Goal: Find specific page/section: Find specific page/section

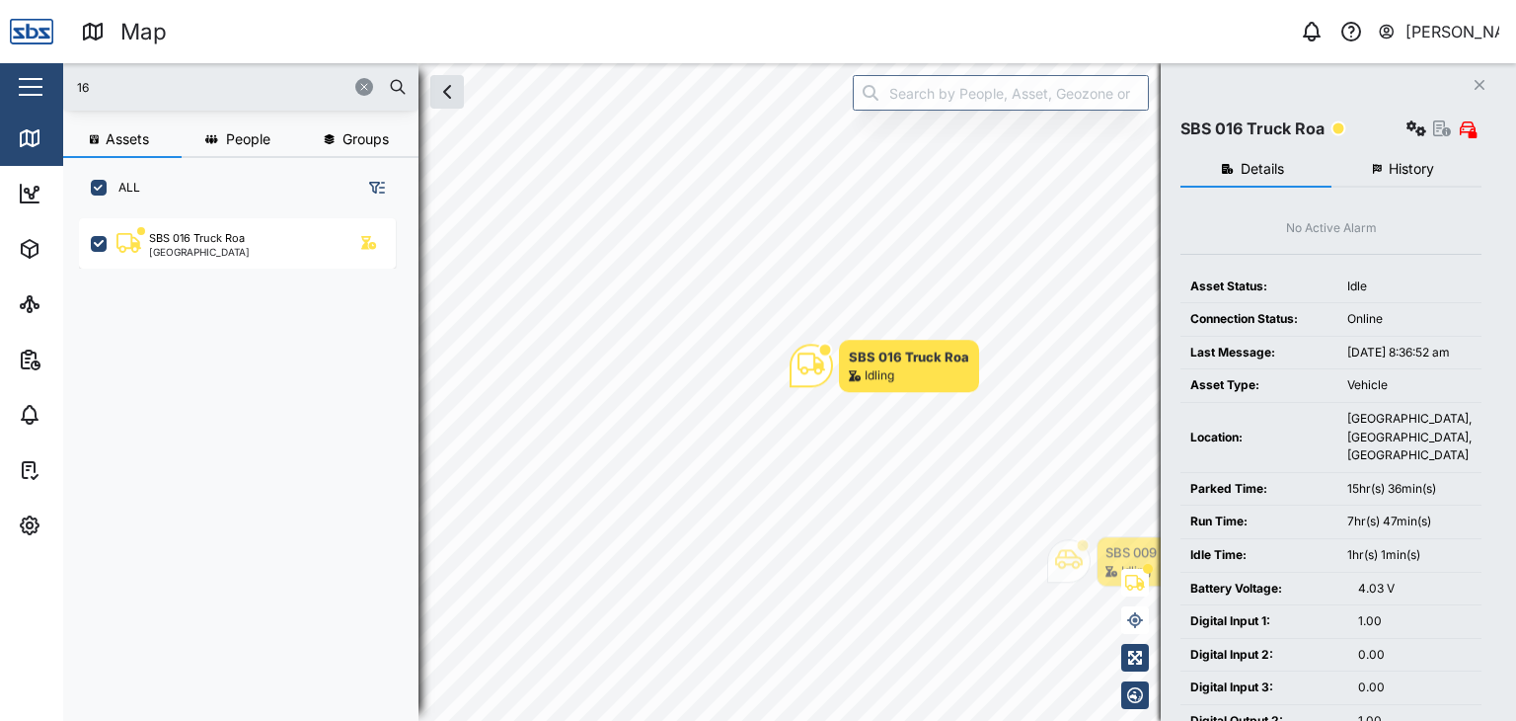
scroll to position [478, 308]
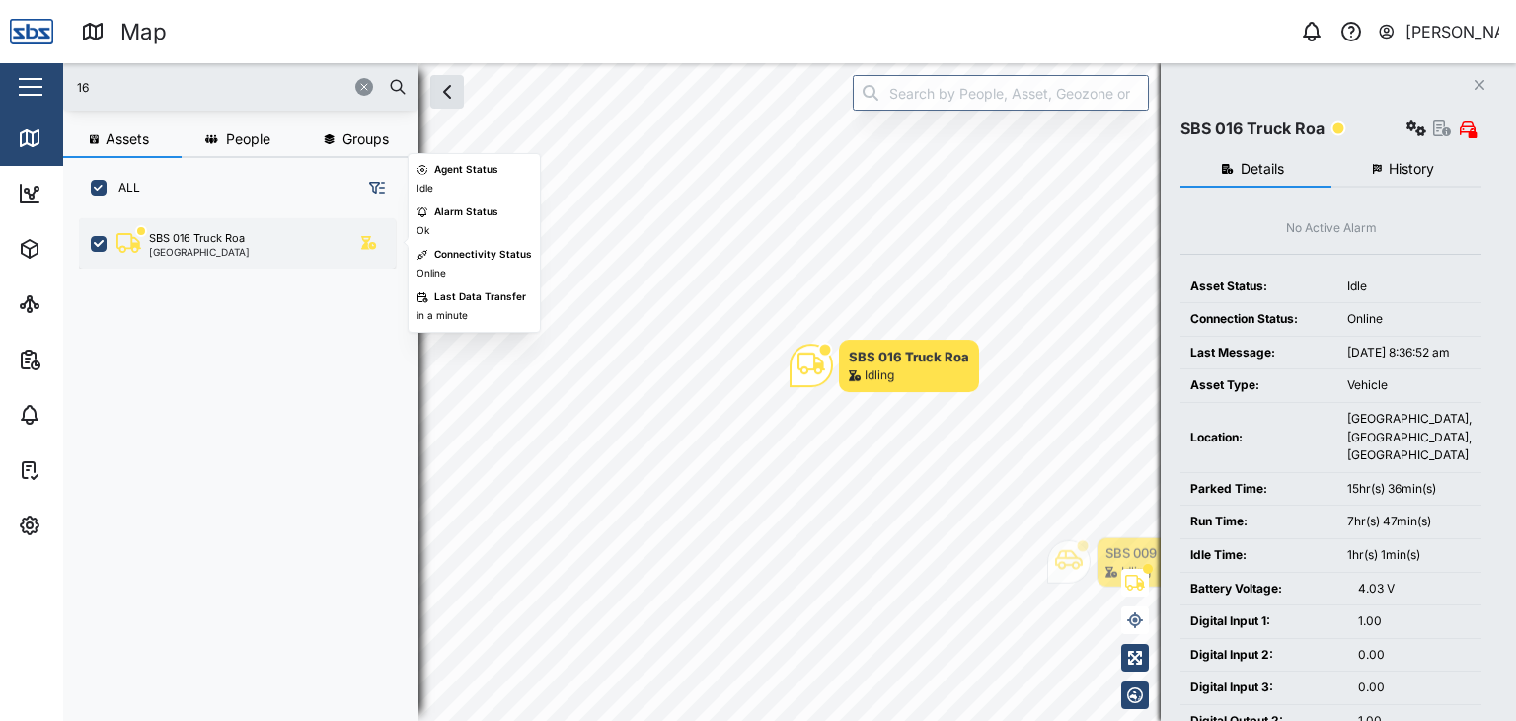
click at [149, 237] on div "SBS 016 Truck Roa" at bounding box center [197, 238] width 96 height 17
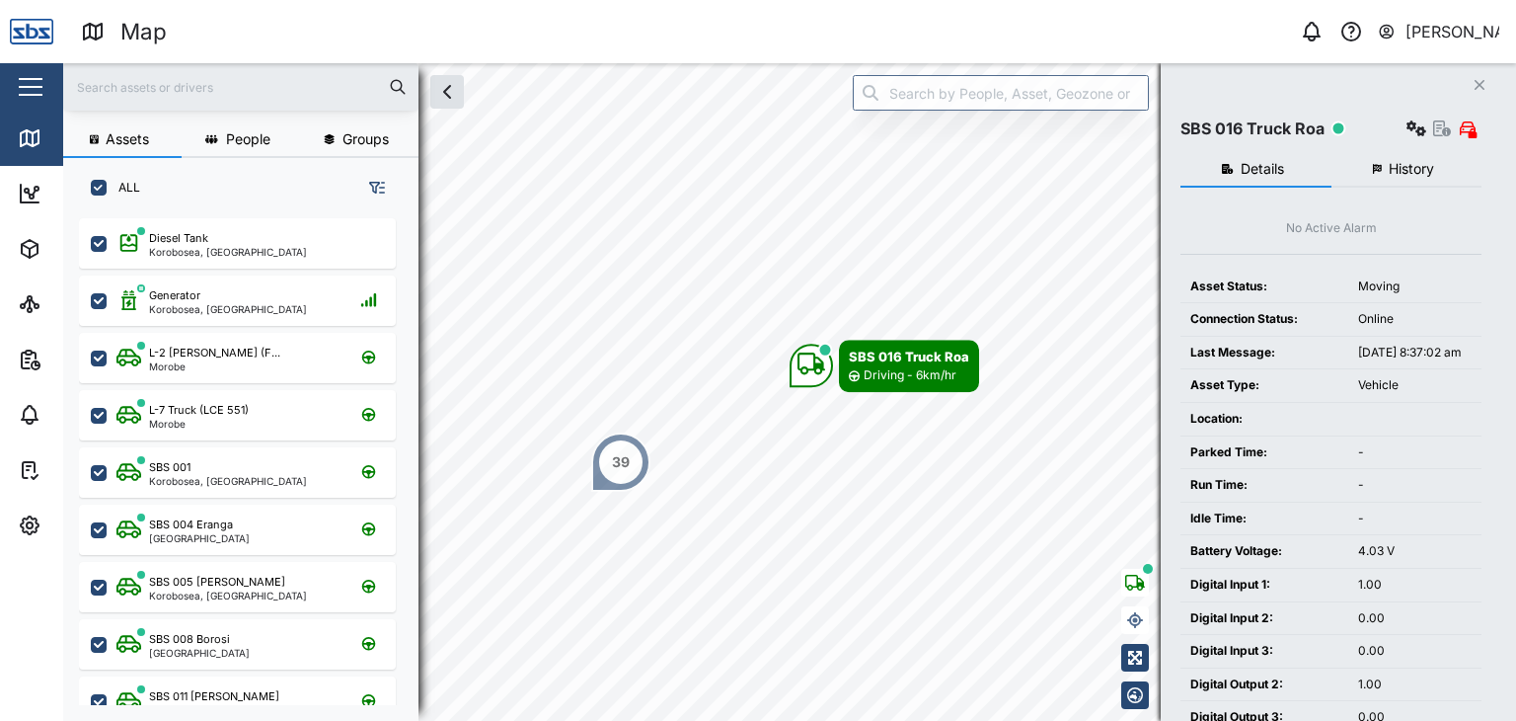
scroll to position [478, 308]
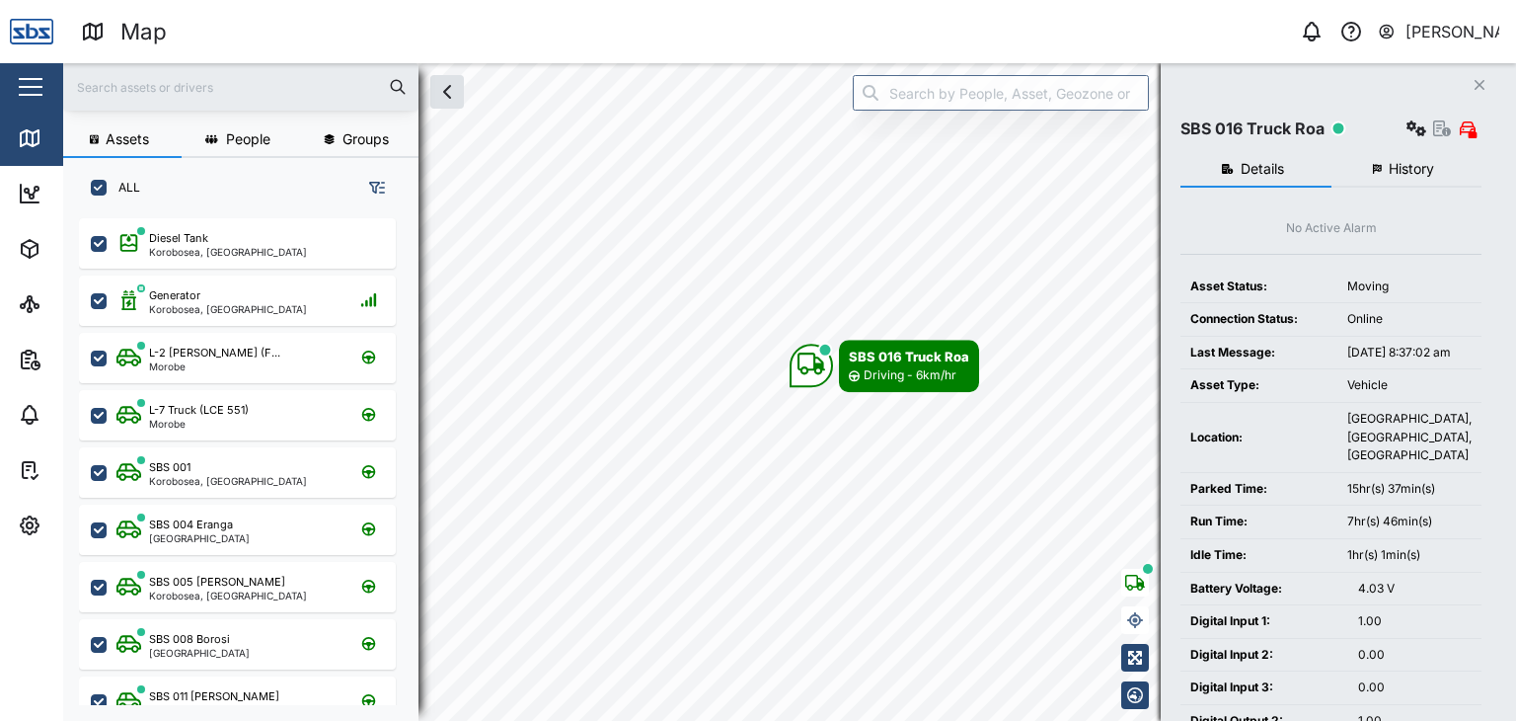
click at [135, 94] on input "text" at bounding box center [241, 87] width 332 height 30
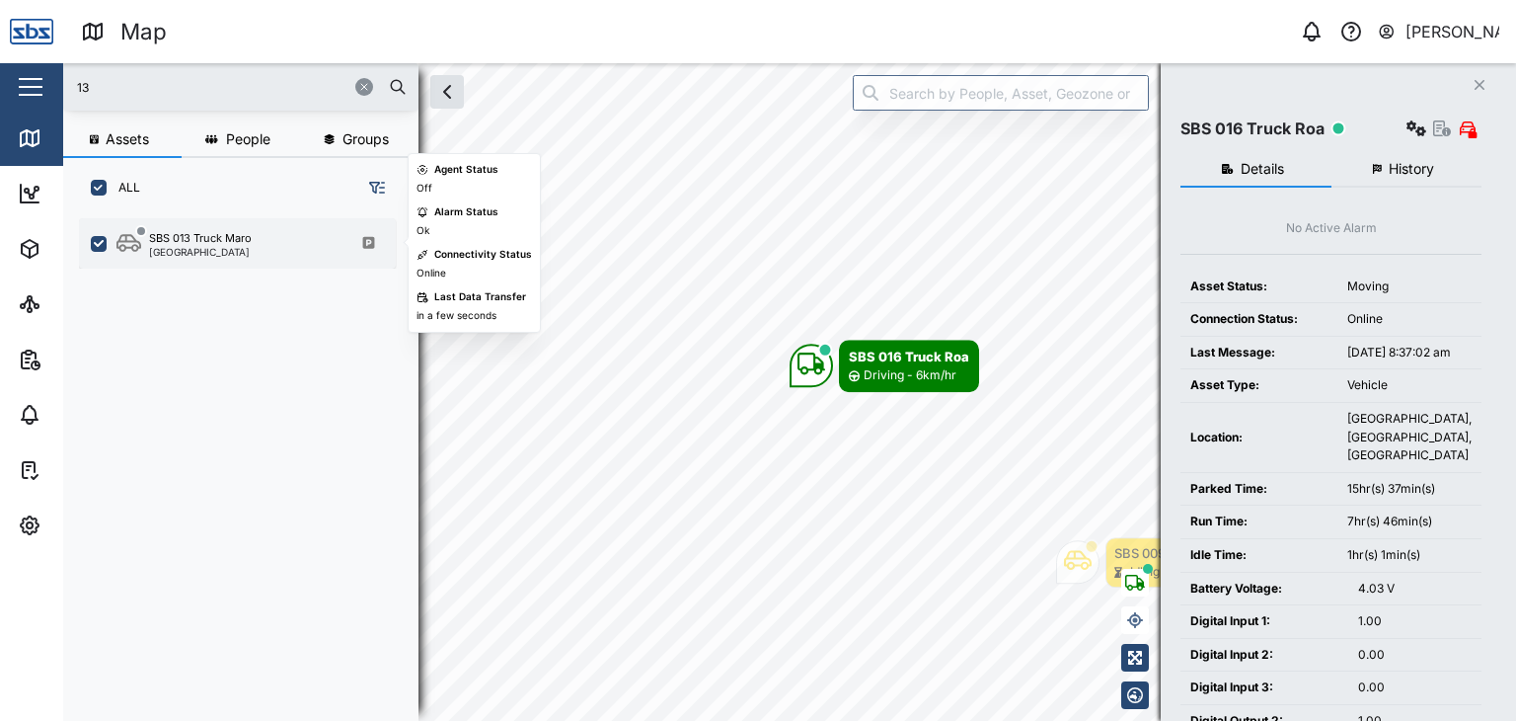
type input "13"
click at [200, 252] on div "[GEOGRAPHIC_DATA]" at bounding box center [200, 252] width 103 height 10
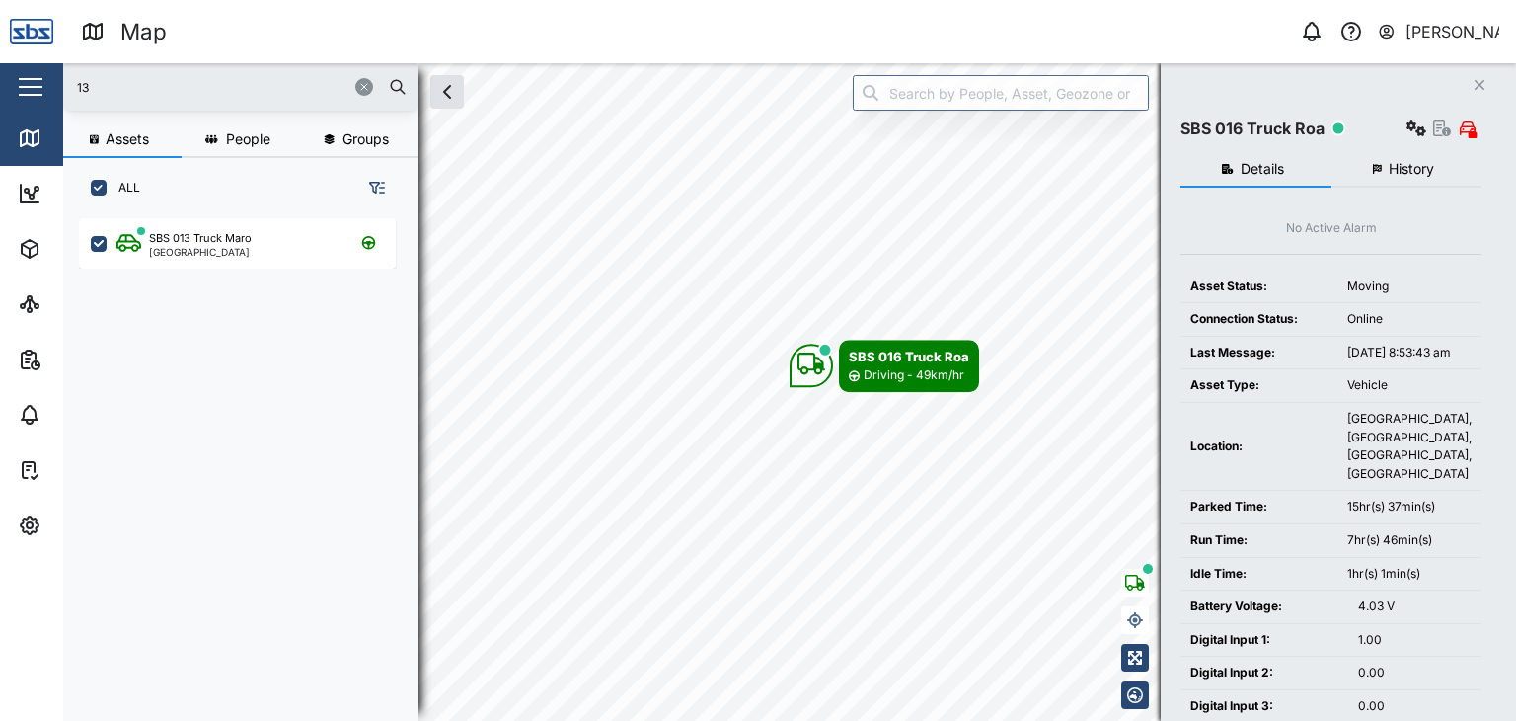
drag, startPoint x: 102, startPoint y: 74, endPoint x: 51, endPoint y: 79, distance: 50.6
click at [51, 79] on div "Map 0 [PERSON_NAME] Close Map Dashboard Assets ATS Camera Generator Personnel T…" at bounding box center [758, 360] width 1516 height 721
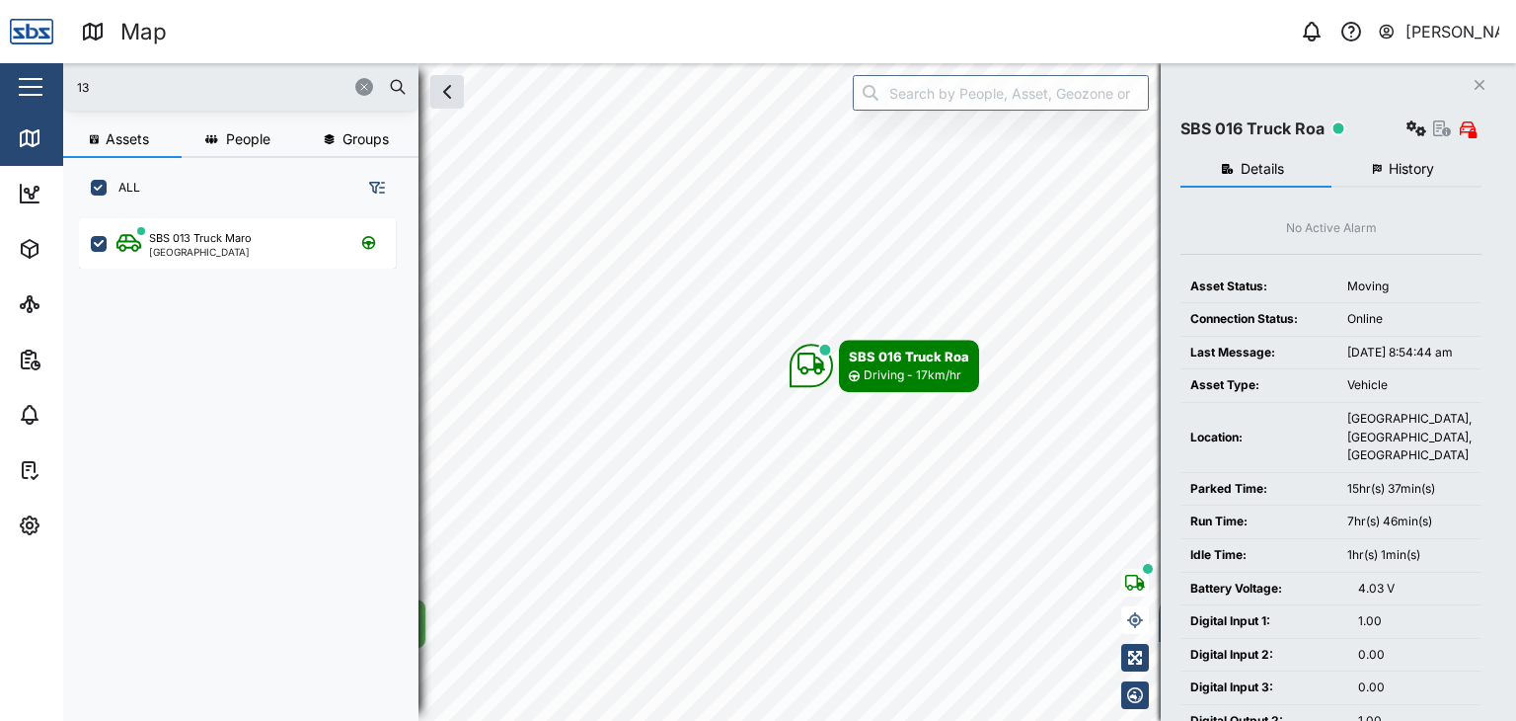
click at [114, 85] on input "13" at bounding box center [241, 87] width 332 height 30
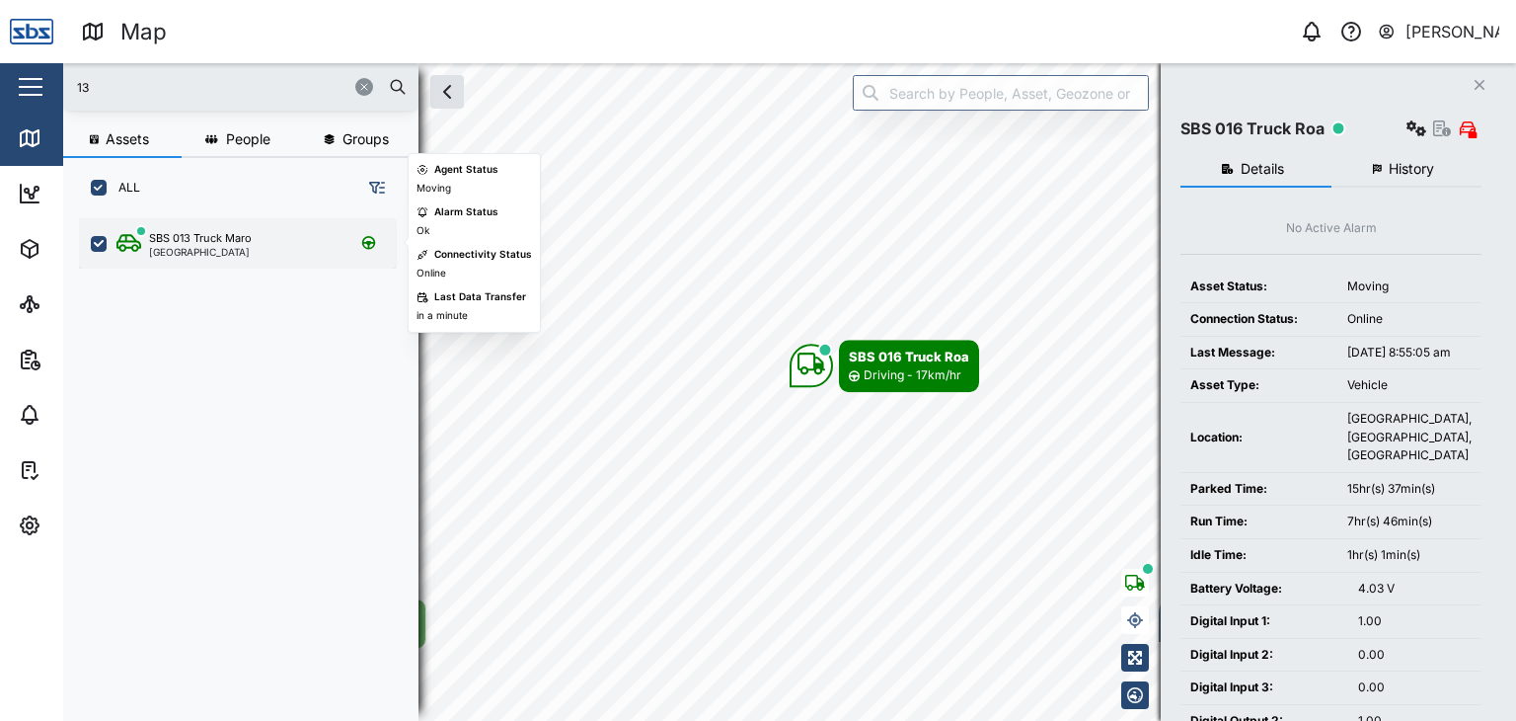
click at [197, 248] on div "[GEOGRAPHIC_DATA]" at bounding box center [200, 252] width 103 height 10
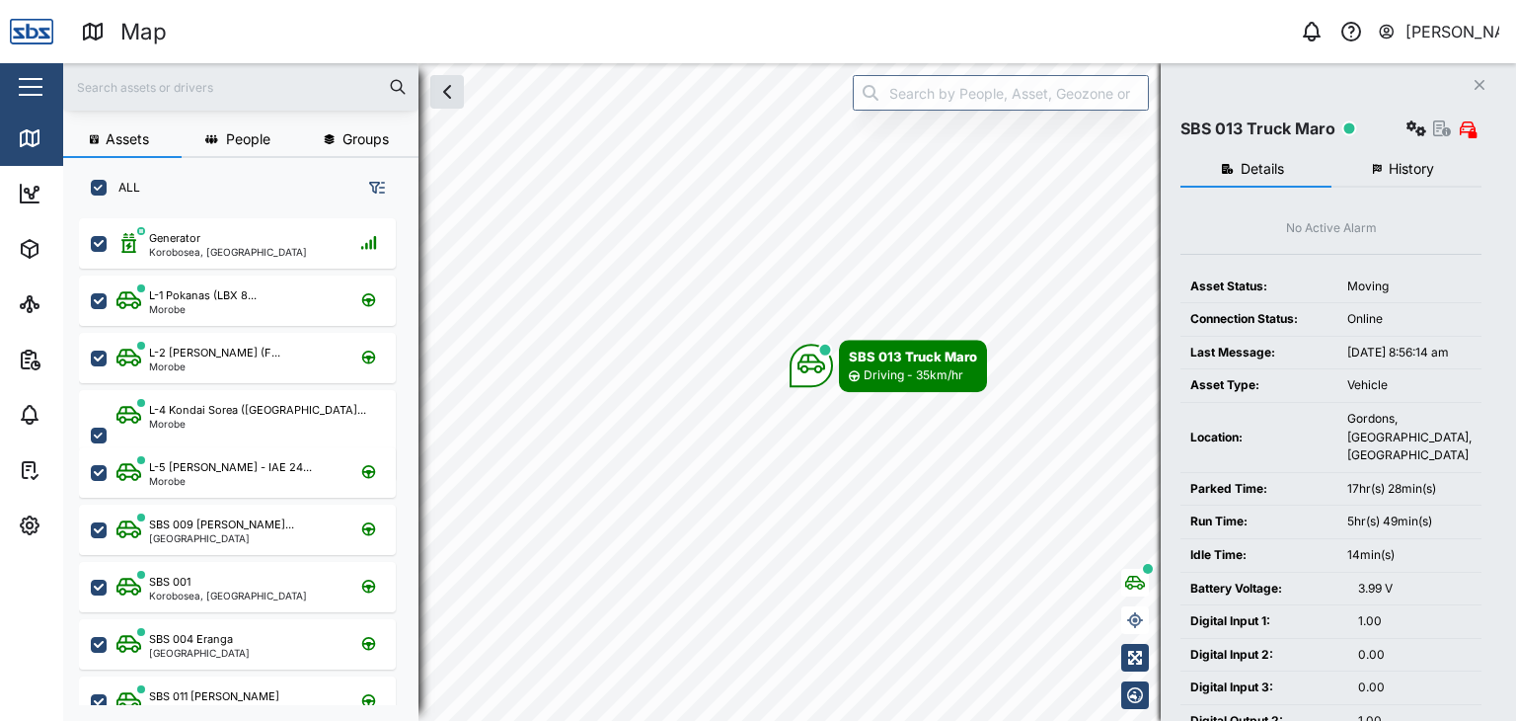
click at [159, 82] on input "text" at bounding box center [241, 87] width 332 height 30
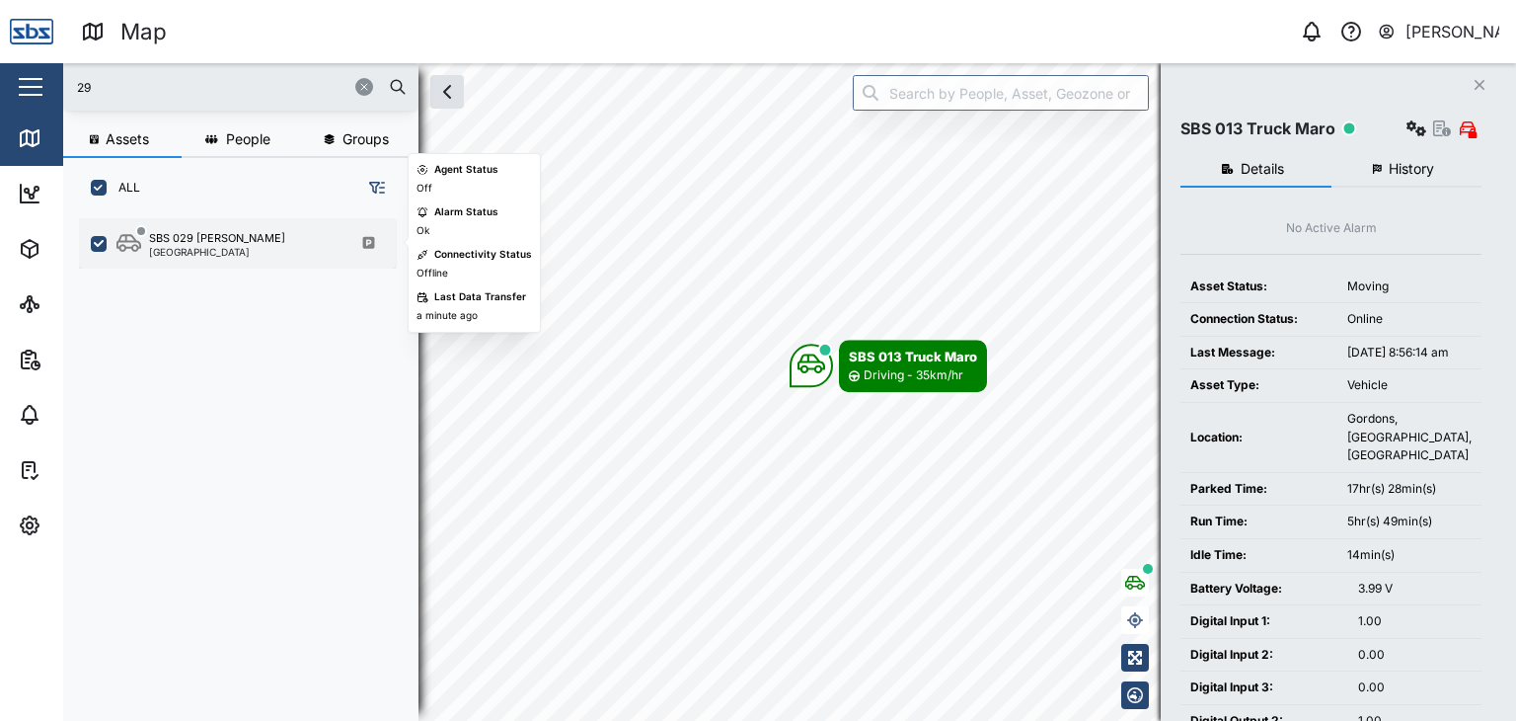
click at [165, 225] on div "SBS 029 Morlie I Port Moresby" at bounding box center [237, 243] width 317 height 50
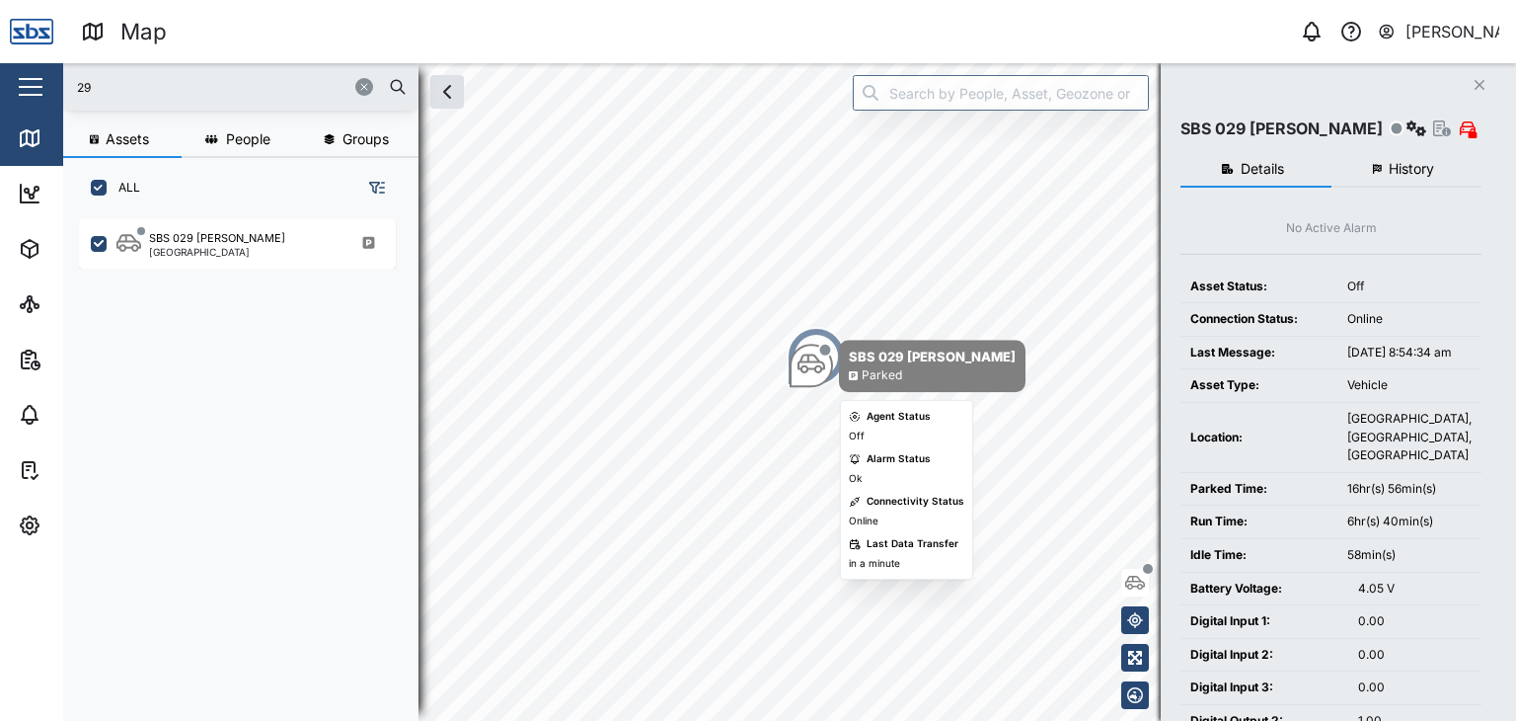
click at [803, 347] on div "Map marker" at bounding box center [811, 365] width 43 height 43
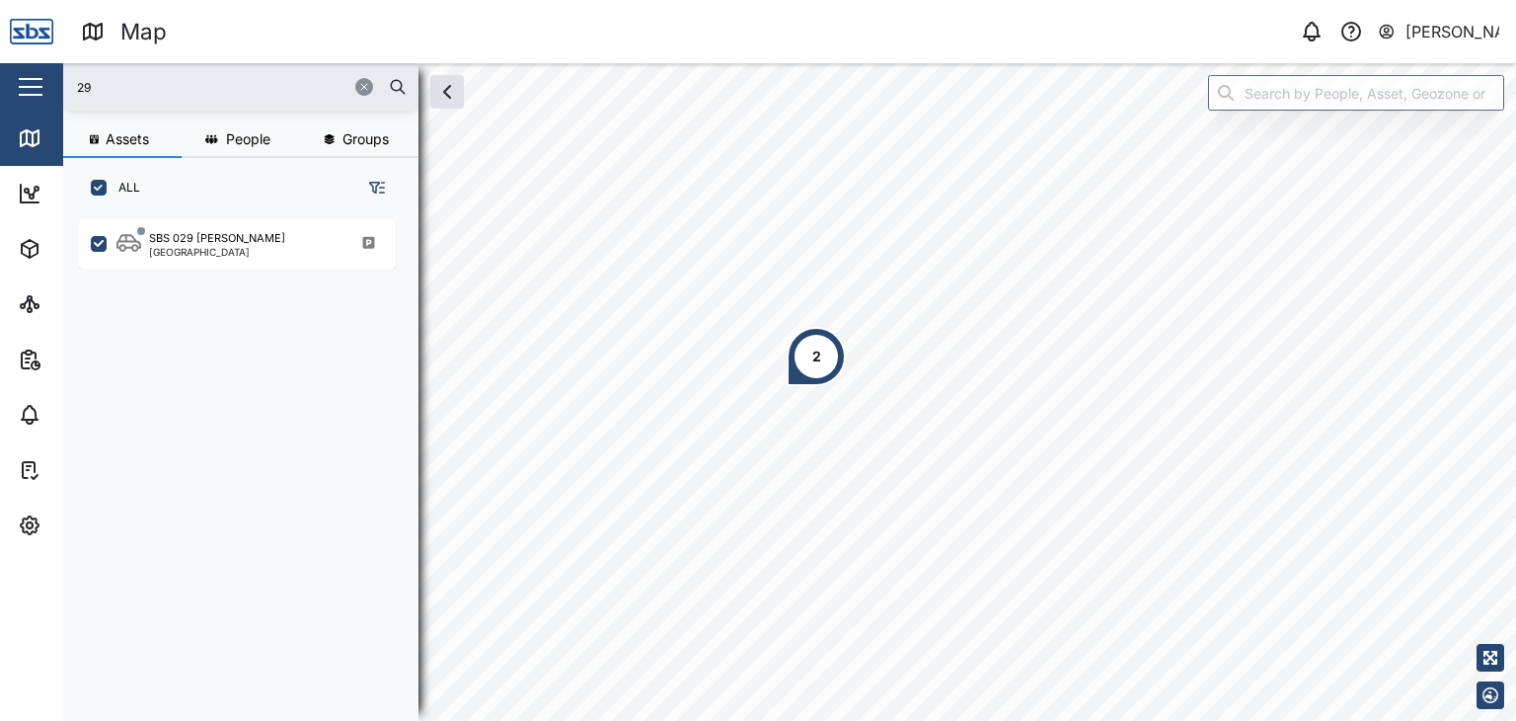
click at [813, 355] on div "2" at bounding box center [816, 356] width 9 height 22
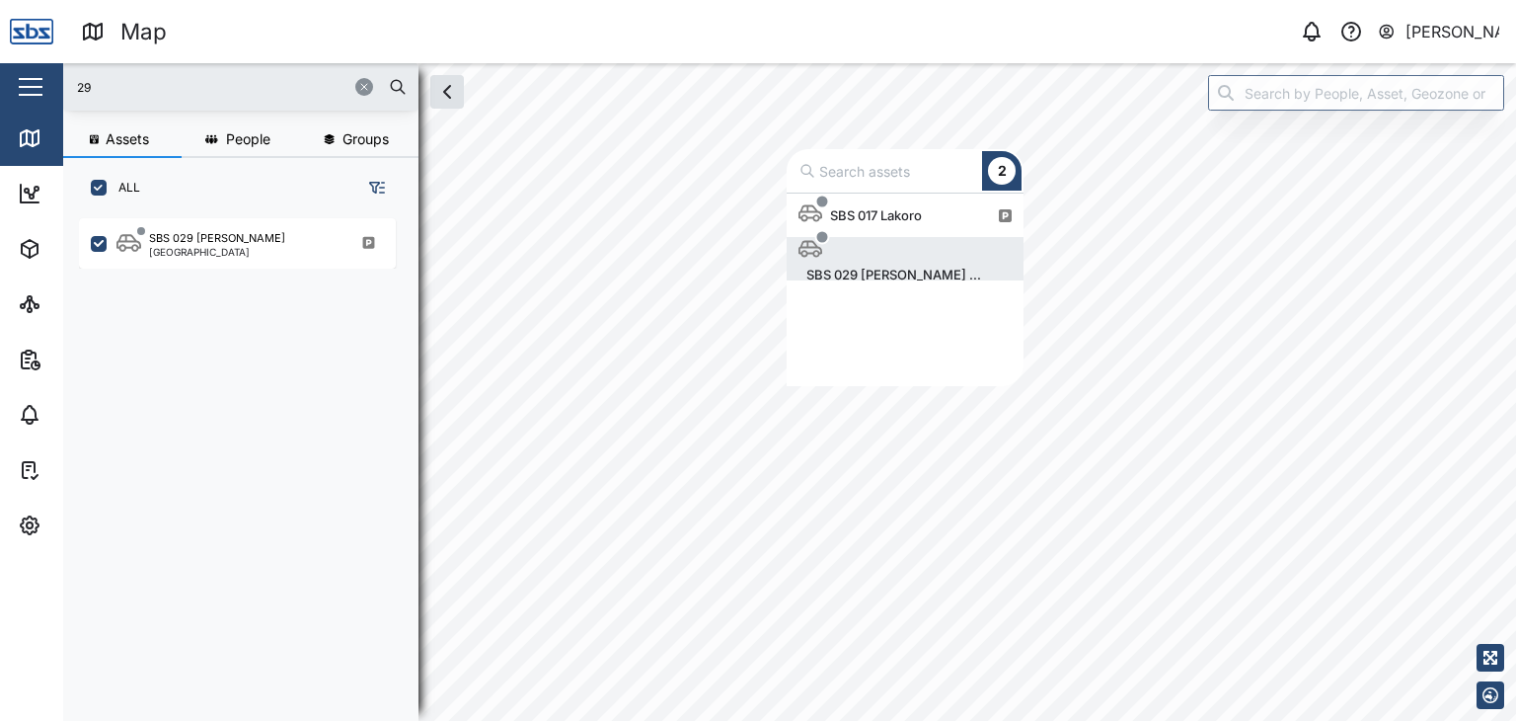
scroll to position [178, 221]
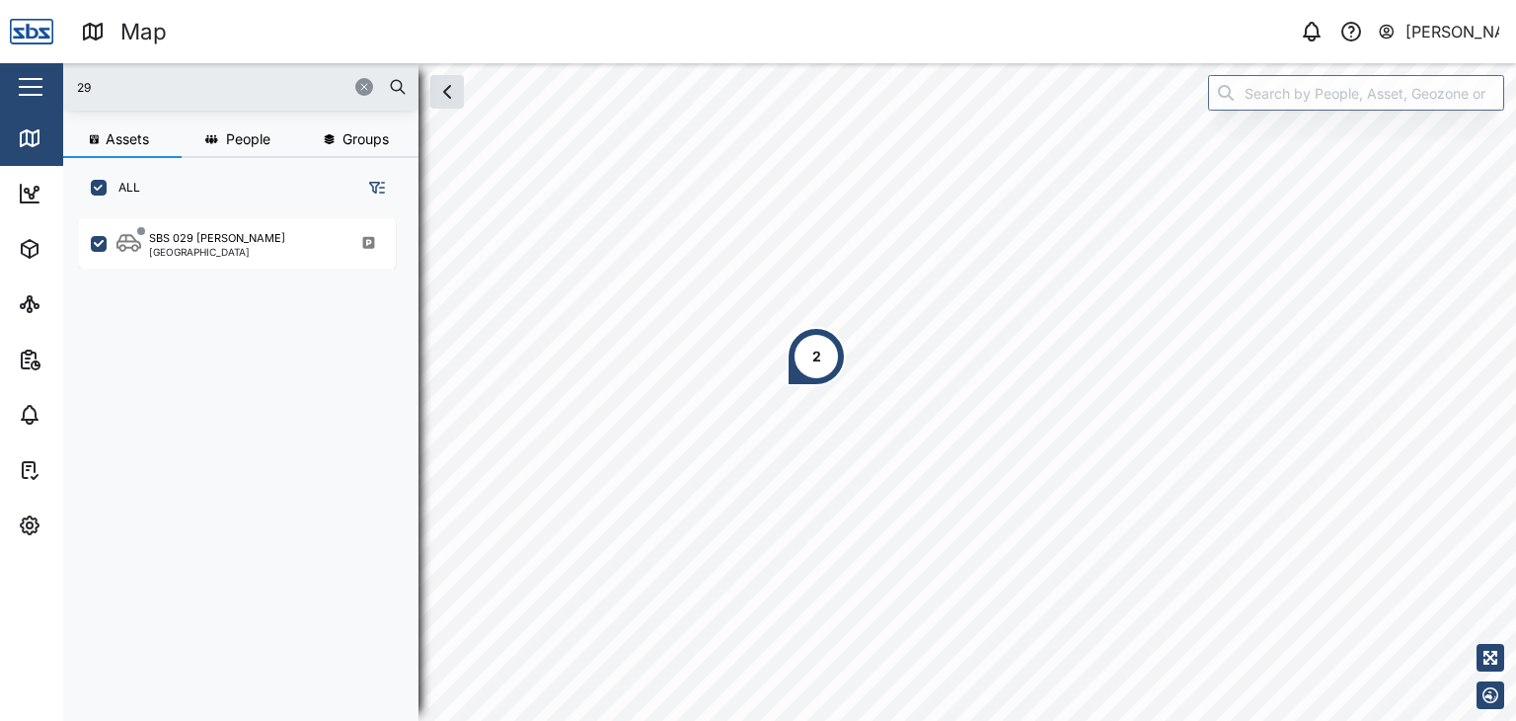
drag, startPoint x: 86, startPoint y: 75, endPoint x: 28, endPoint y: 81, distance: 58.5
click at [28, 81] on div "Map 0 Vijay Kumar Close Map Dashboard Assets ATS Camera Generator Personnel Tan…" at bounding box center [758, 360] width 1516 height 721
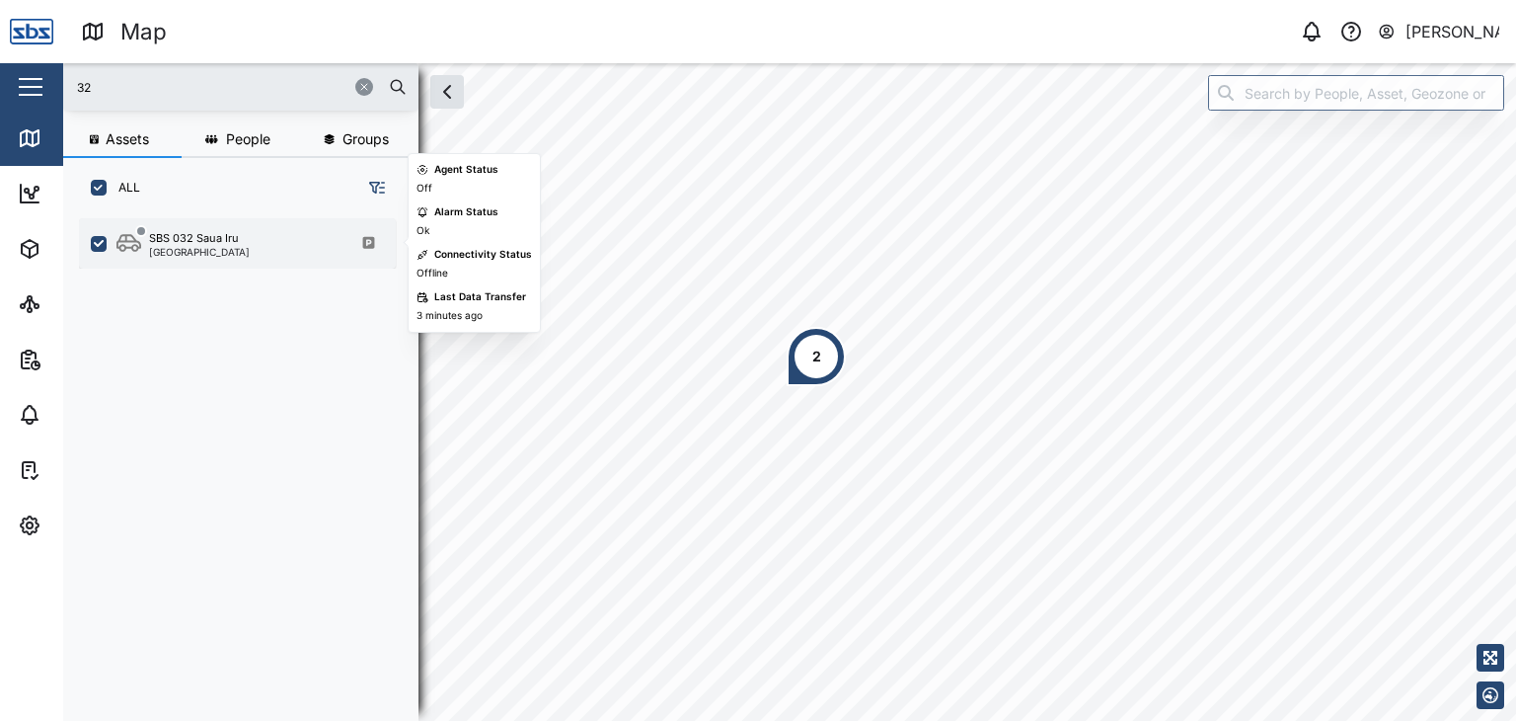
click at [194, 223] on div "SBS 032 Saua Iru Port Moresby" at bounding box center [237, 243] width 317 height 50
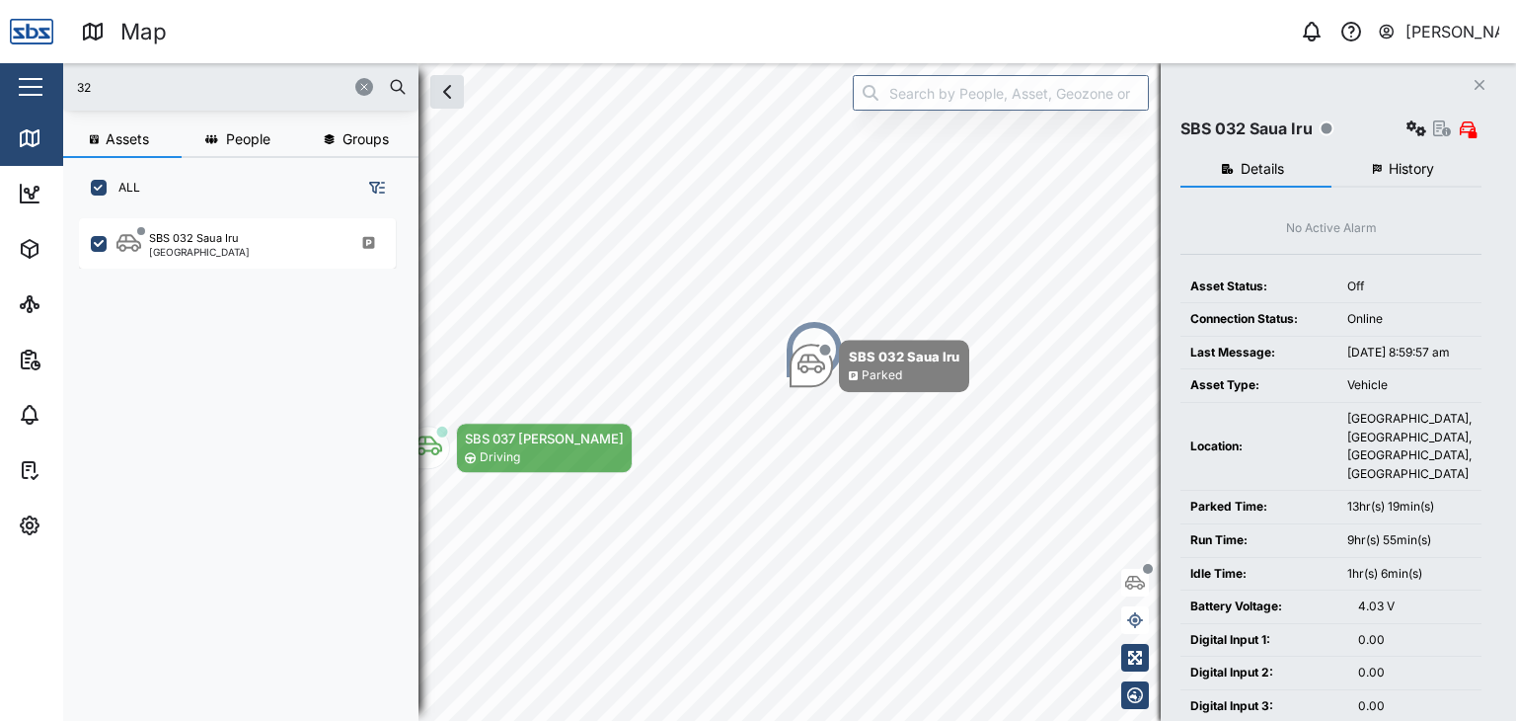
drag, startPoint x: 107, startPoint y: 88, endPoint x: 39, endPoint y: 84, distance: 67.2
click at [39, 84] on div "Map 0 Vijay Kumar Close Map Dashboard Assets ATS Camera Generator Personnel Tan…" at bounding box center [758, 360] width 1516 height 721
type input "32"
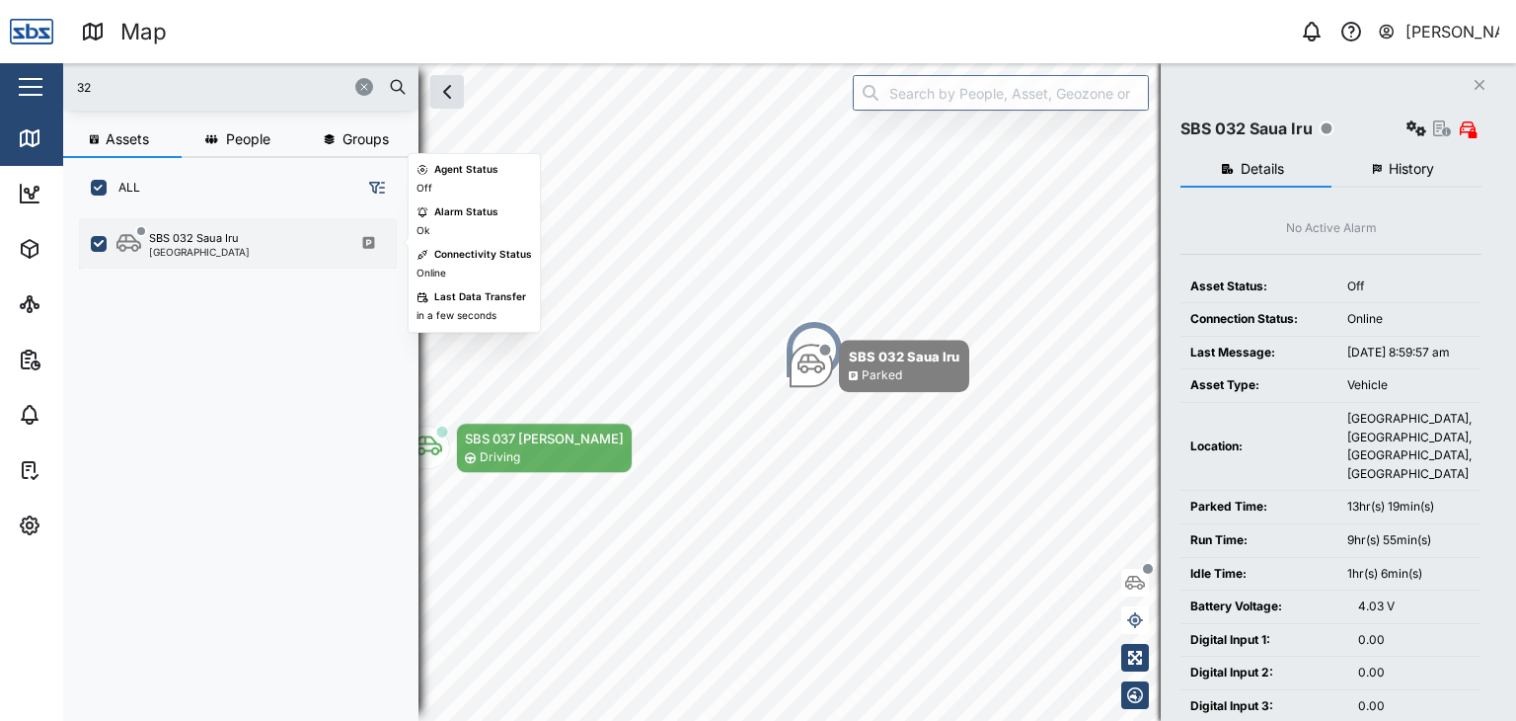
click at [221, 251] on div "[GEOGRAPHIC_DATA]" at bounding box center [199, 252] width 101 height 10
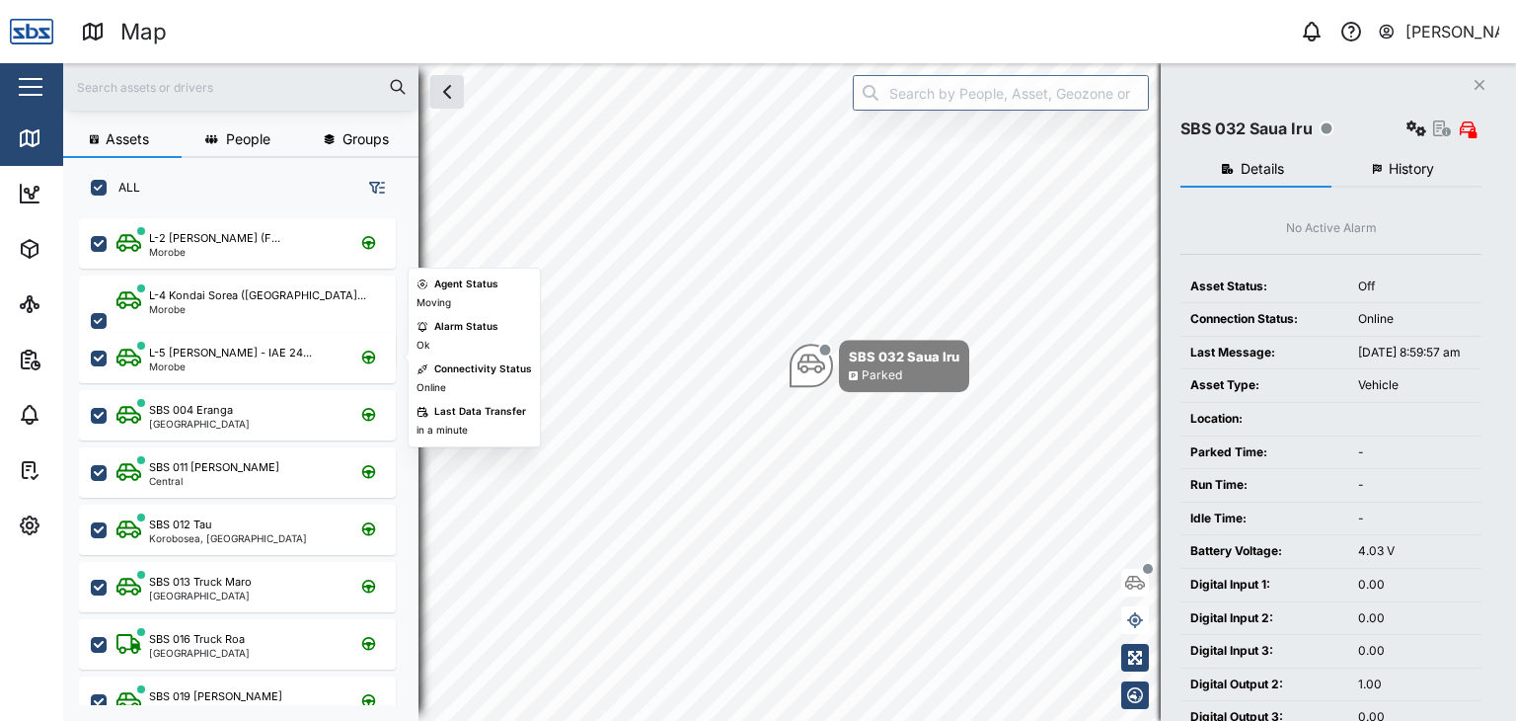
scroll to position [478, 308]
